Goal: Connect with others: Connect with other users

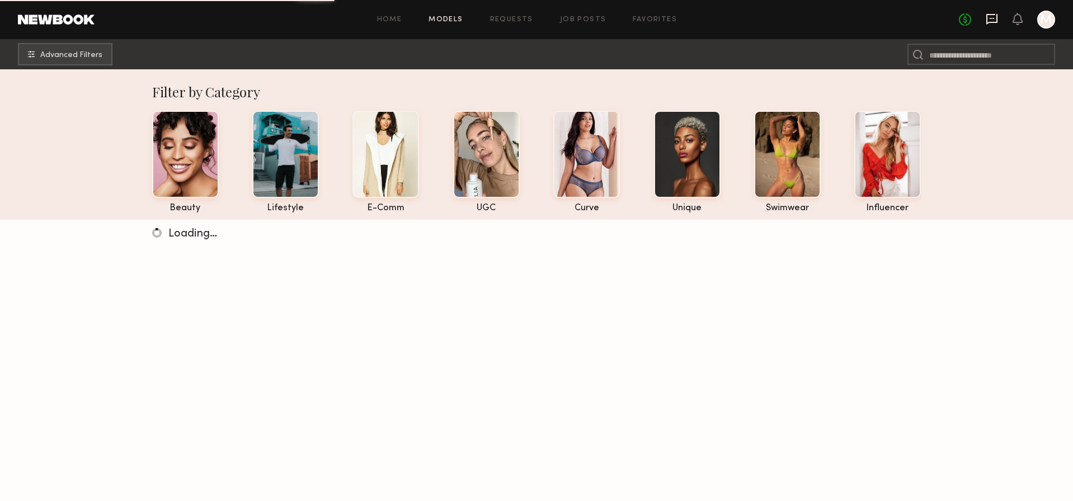
click at [991, 18] on icon at bounding box center [991, 18] width 4 height 1
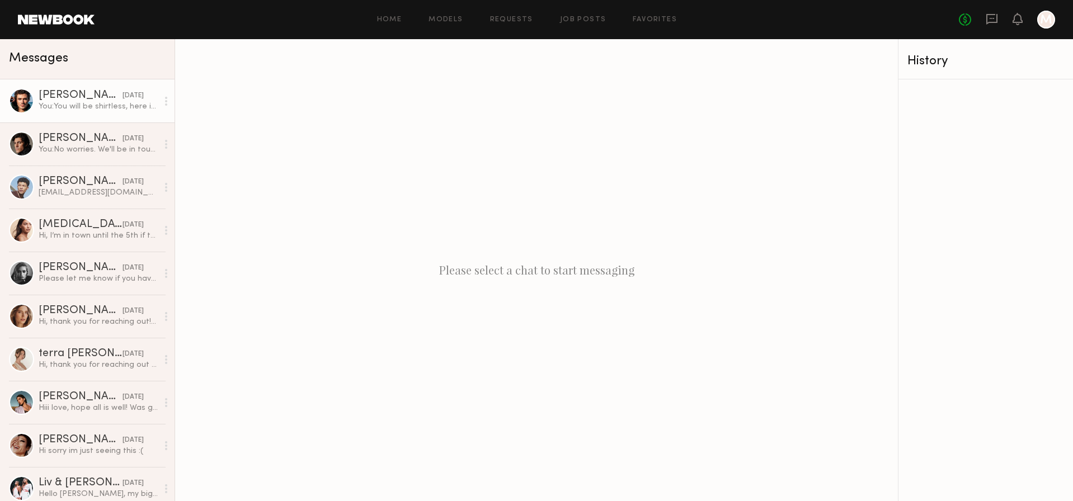
click at [16, 101] on div at bounding box center [21, 100] width 25 height 25
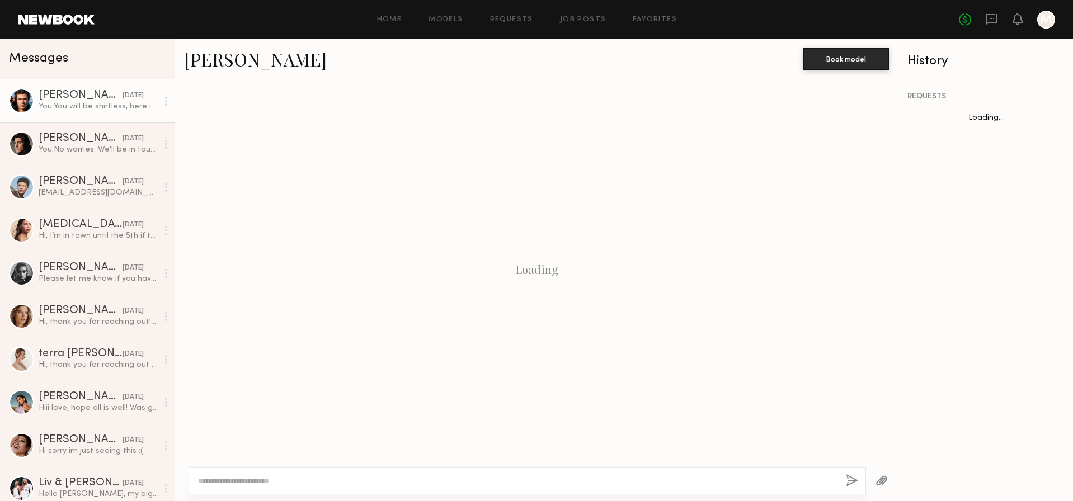
scroll to position [745, 0]
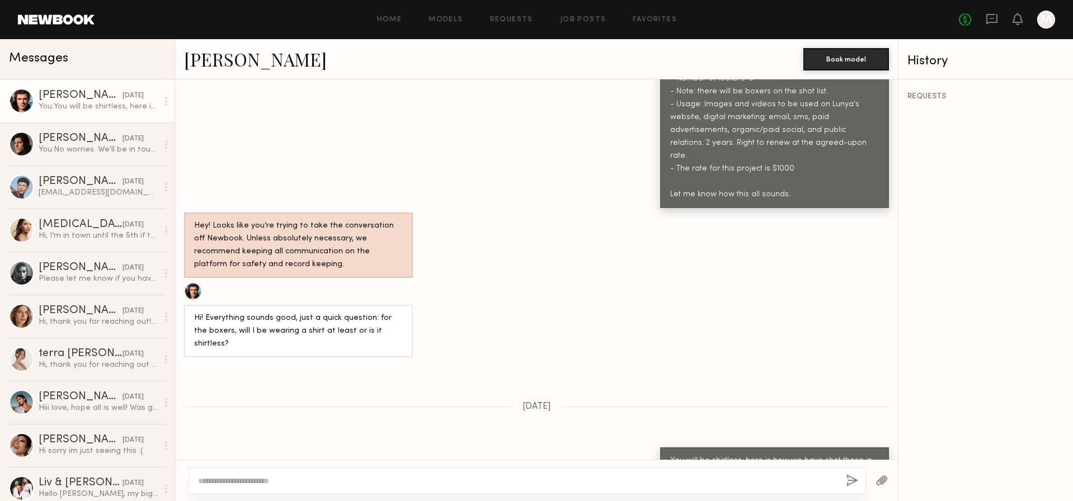
click at [215, 59] on link "[PERSON_NAME]" at bounding box center [255, 59] width 143 height 24
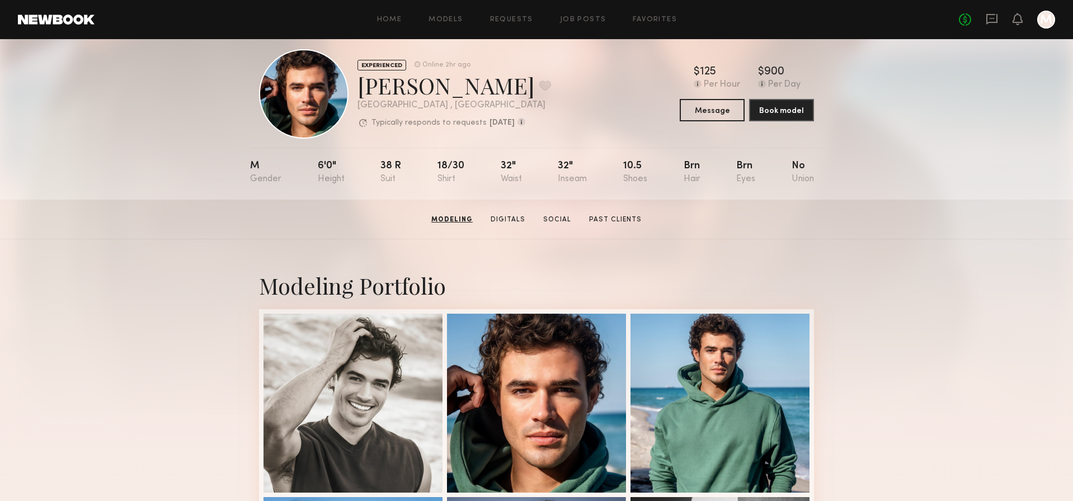
scroll to position [9, 0]
